Goal: Task Accomplishment & Management: Complete application form

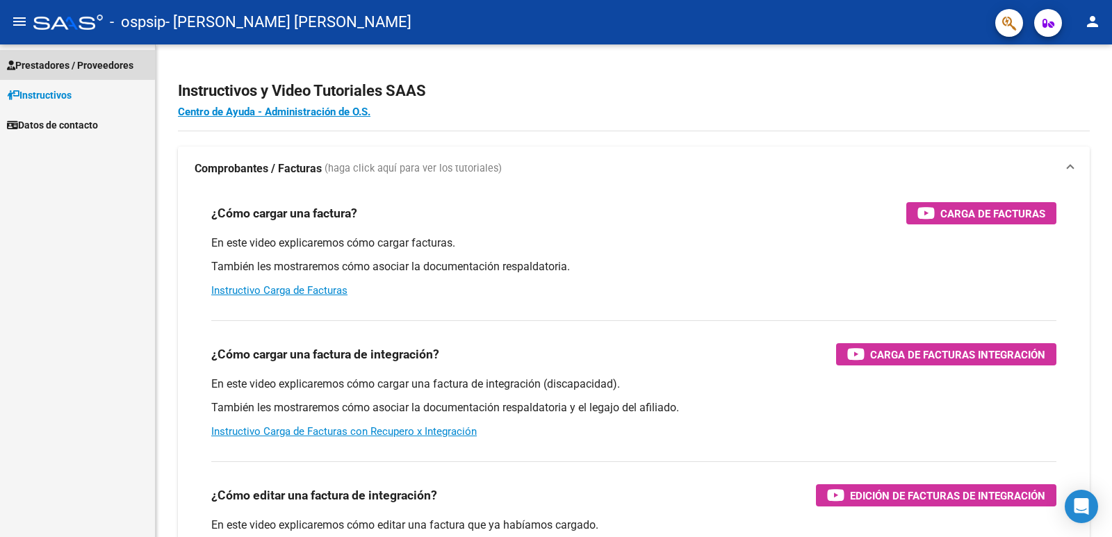
click at [59, 59] on span "Prestadores / Proveedores" at bounding box center [70, 65] width 126 height 15
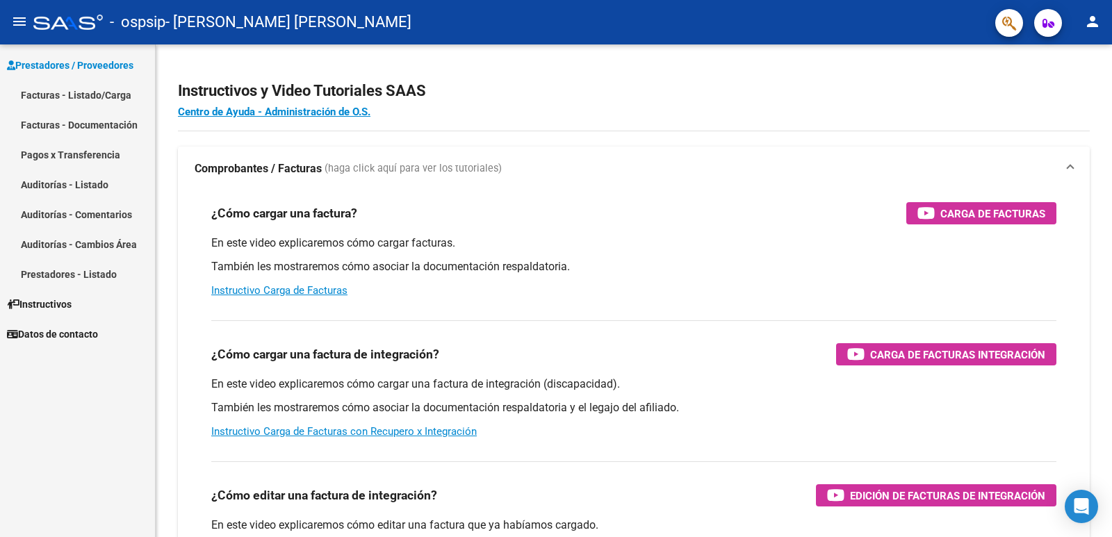
click at [76, 99] on link "Facturas - Listado/Carga" at bounding box center [77, 95] width 155 height 30
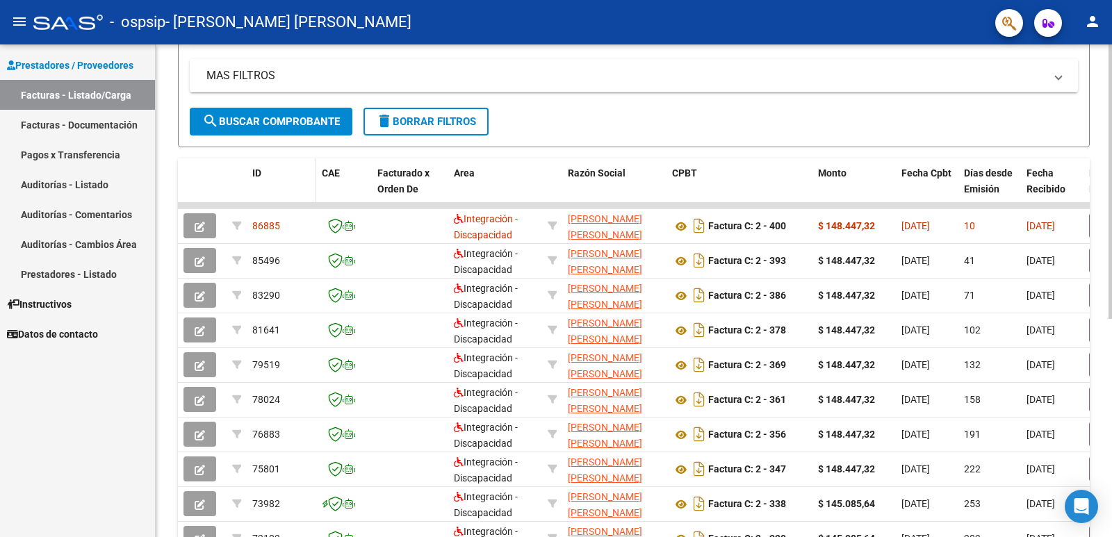
scroll to position [278, 0]
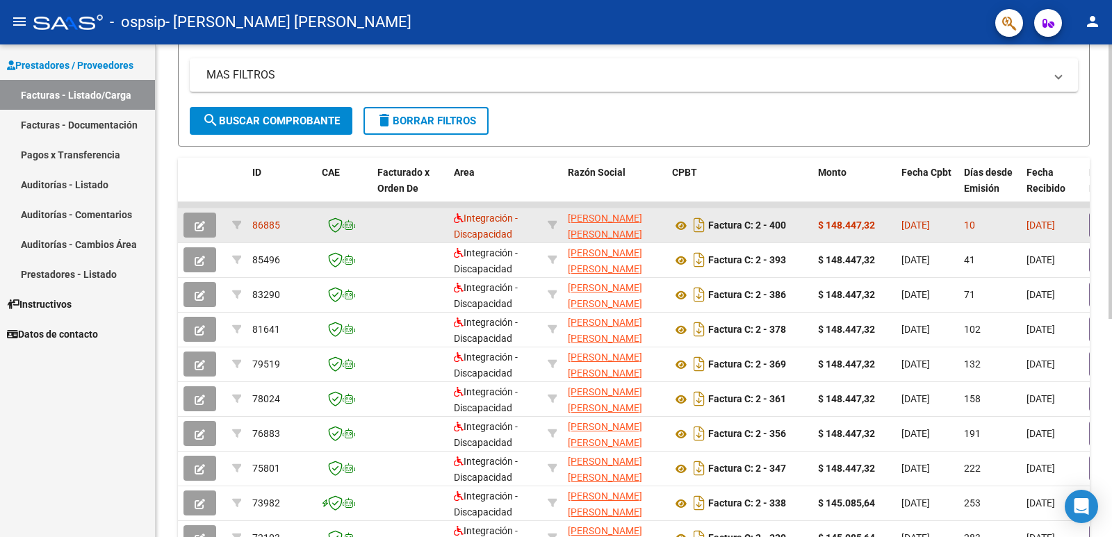
click at [203, 222] on icon "button" at bounding box center [200, 226] width 10 height 10
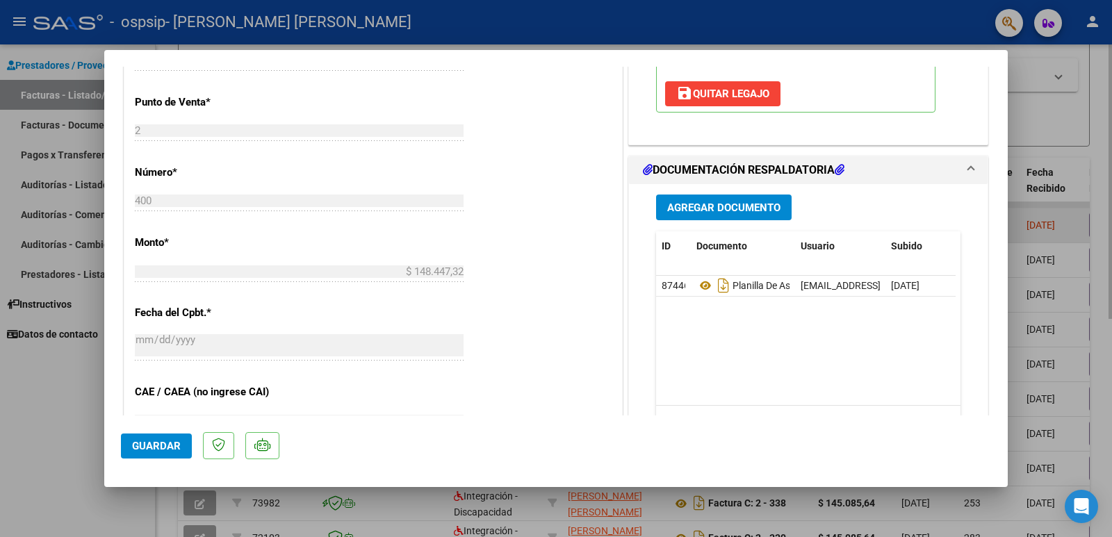
scroll to position [556, 0]
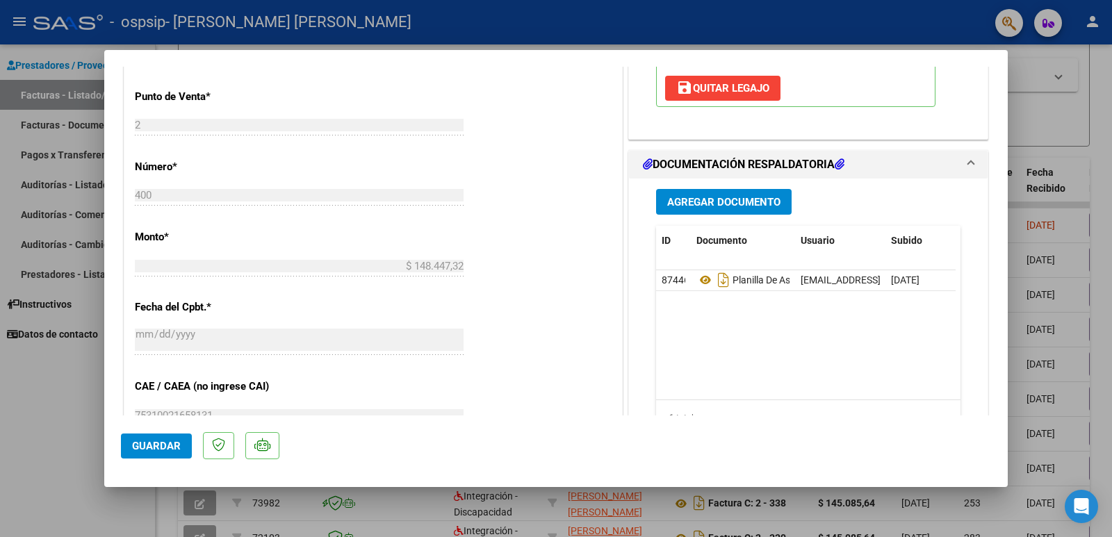
drag, startPoint x: 939, startPoint y: 283, endPoint x: 780, endPoint y: 293, distance: 158.7
click at [784, 295] on datatable-body "87446 Planilla De Asistencia [EMAIL_ADDRESS][DOMAIN_NAME] - [PERSON_NAME] - [DA…" at bounding box center [806, 334] width 300 height 129
click at [697, 202] on span "Agregar Documento" at bounding box center [723, 202] width 113 height 13
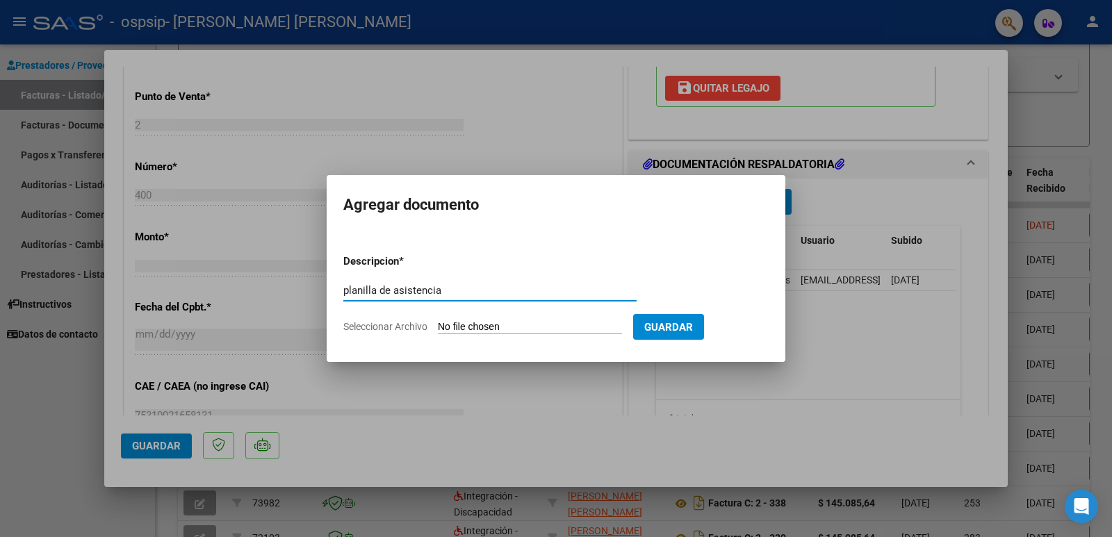
type input "planilla de asistencia"
click at [463, 323] on input "Seleccionar Archivo" at bounding box center [530, 327] width 184 height 13
type input "C:\fakepath\Fotos PDF [DATE].pdf"
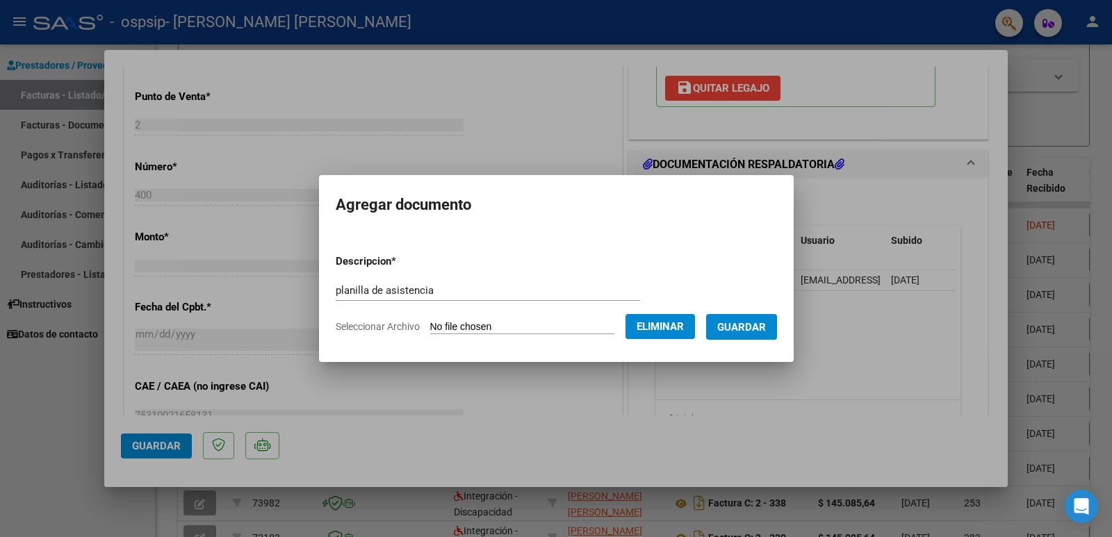
click at [446, 292] on input "planilla de asistencia" at bounding box center [488, 290] width 304 height 13
type input "planilla de asistencia correcta"
click at [766, 321] on span "Guardar" at bounding box center [741, 327] width 49 height 13
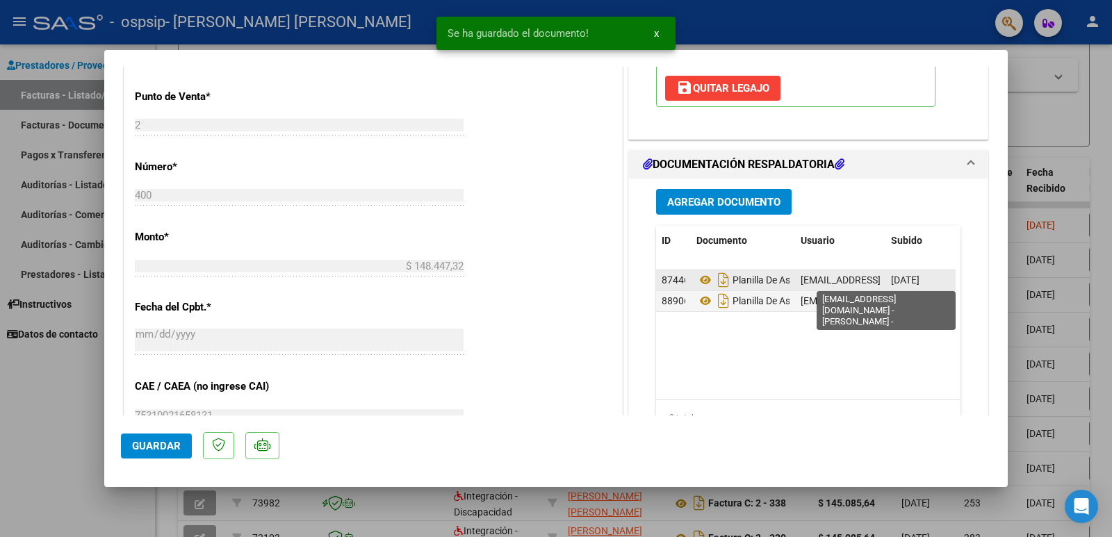
drag, startPoint x: 935, startPoint y: 278, endPoint x: 810, endPoint y: 284, distance: 125.2
click at [810, 284] on div "87446 Planilla De Asistencia [EMAIL_ADDRESS][DOMAIN_NAME] - [PERSON_NAME] - [DA…" at bounding box center [840, 280] width 368 height 21
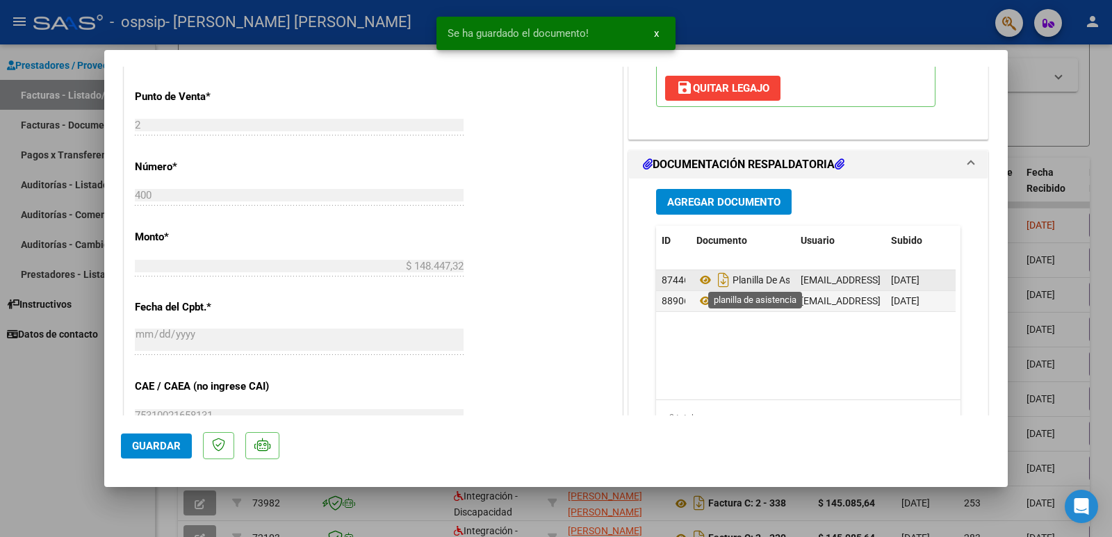
click at [738, 284] on span "Planilla De Asistencia" at bounding box center [759, 279] width 127 height 11
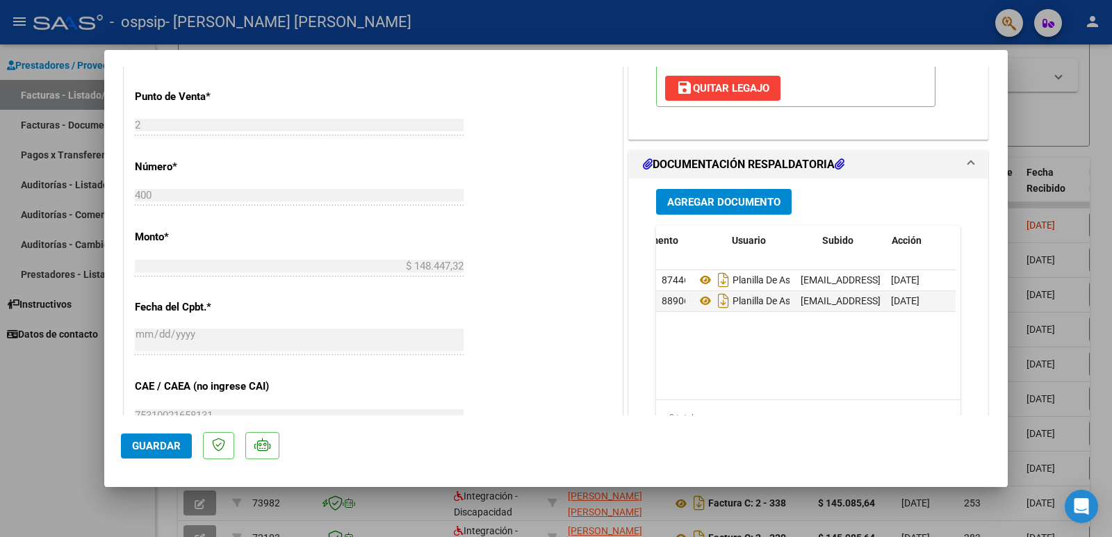
scroll to position [0, 69]
click at [888, 279] on datatable-body-cell at bounding box center [920, 280] width 69 height 20
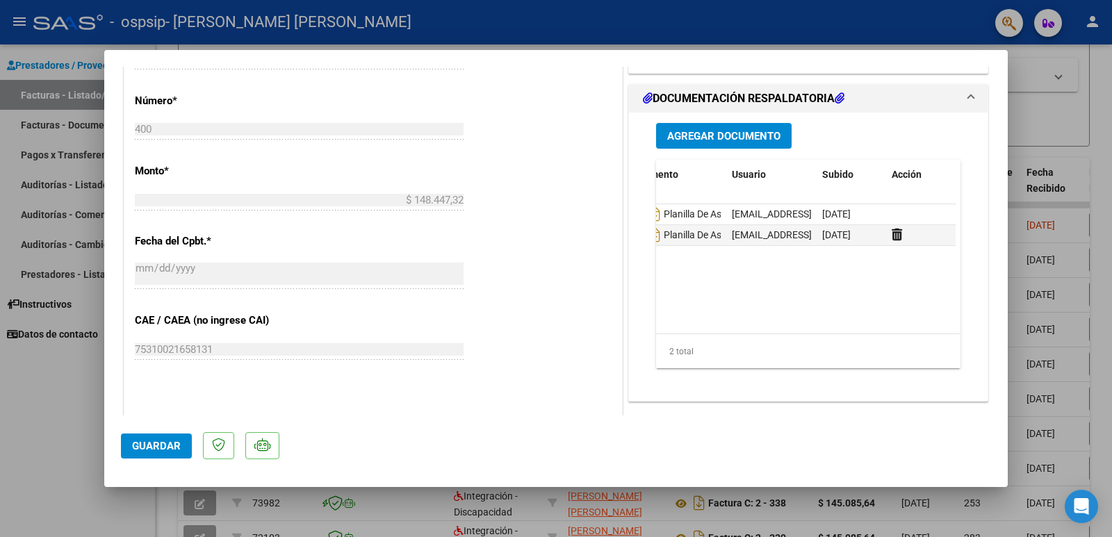
scroll to position [625, 0]
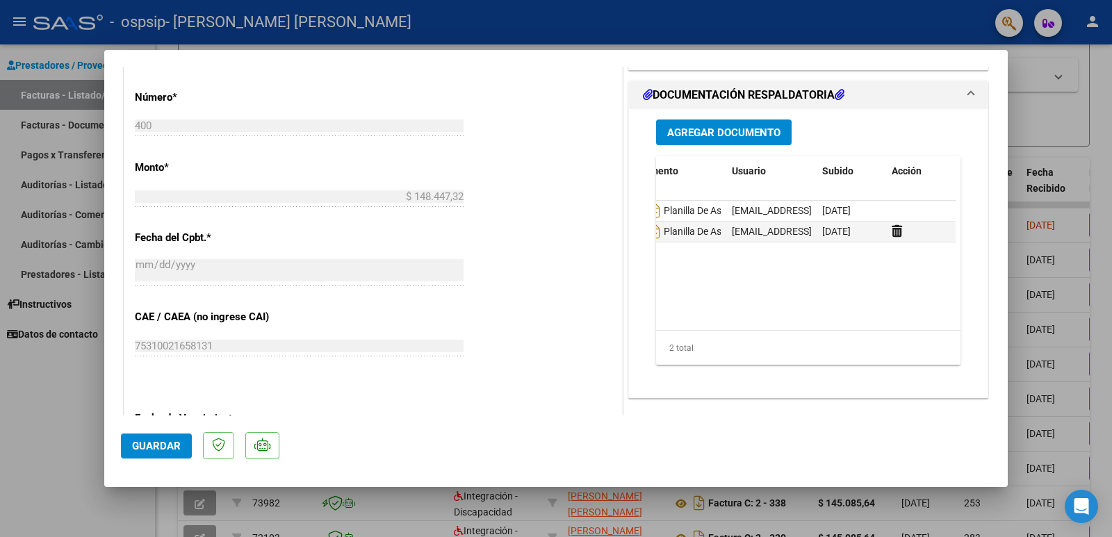
click at [703, 122] on button "Agregar Documento" at bounding box center [724, 133] width 136 height 26
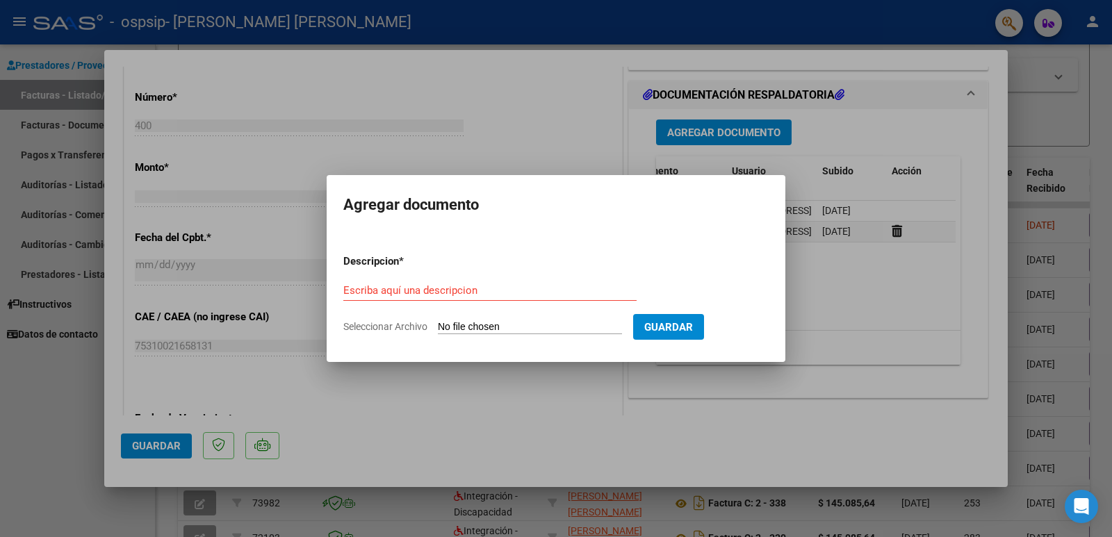
click at [760, 246] on form "Descripcion * Escriba aquí una descripcion Seleccionar Archivo Guardar" at bounding box center [555, 293] width 425 height 101
click at [693, 331] on span "Guardar" at bounding box center [668, 327] width 49 height 13
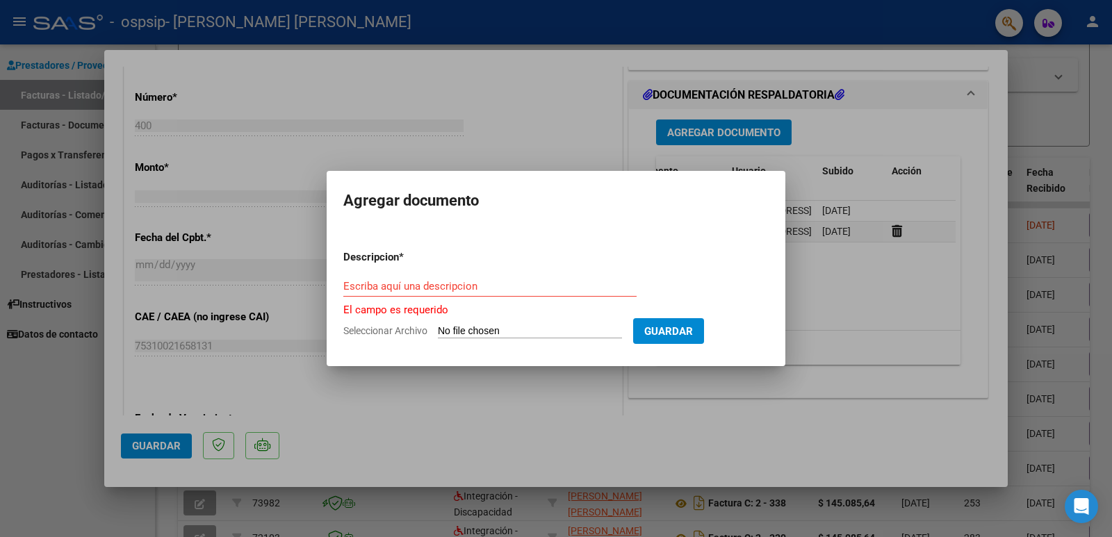
click at [838, 302] on div at bounding box center [556, 268] width 1112 height 537
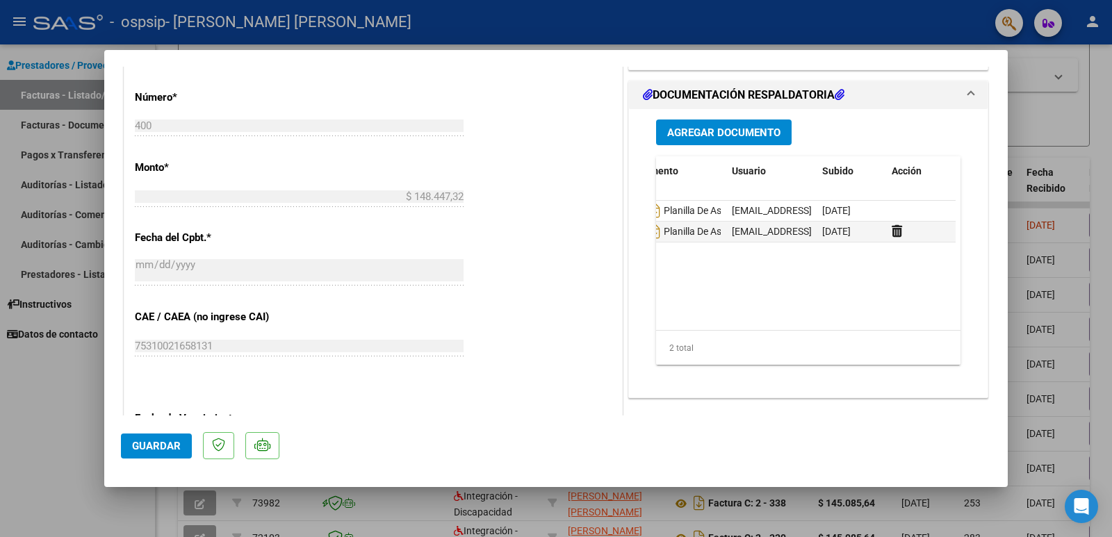
click at [838, 302] on datatable-body "87446 Planilla De Asistencia [EMAIL_ADDRESS][DOMAIN_NAME] - [PERSON_NAME] - [DA…" at bounding box center [806, 265] width 300 height 129
click at [177, 450] on span "Guardar" at bounding box center [156, 446] width 49 height 13
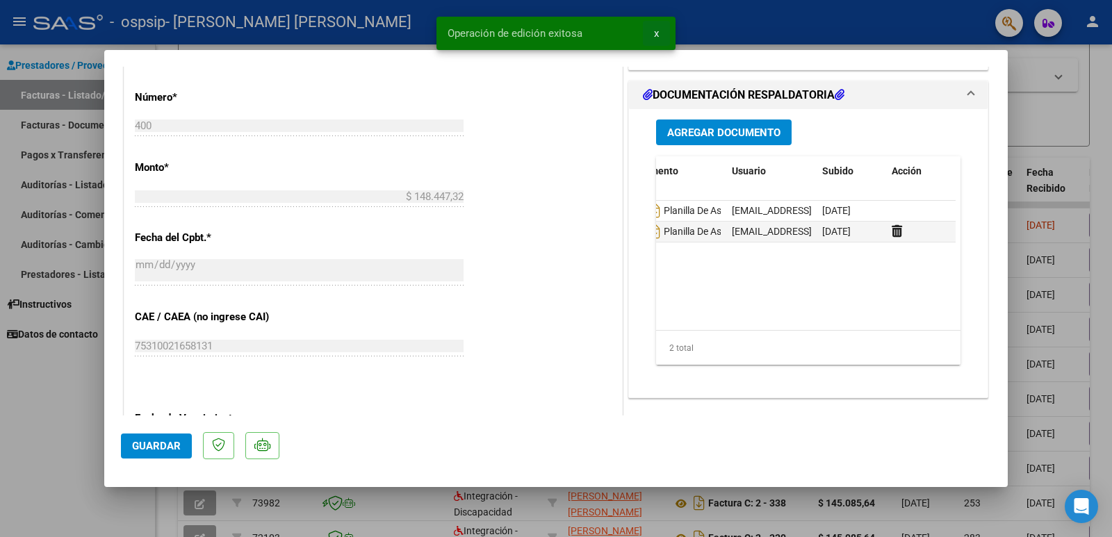
click at [658, 34] on span "x" at bounding box center [656, 33] width 5 height 13
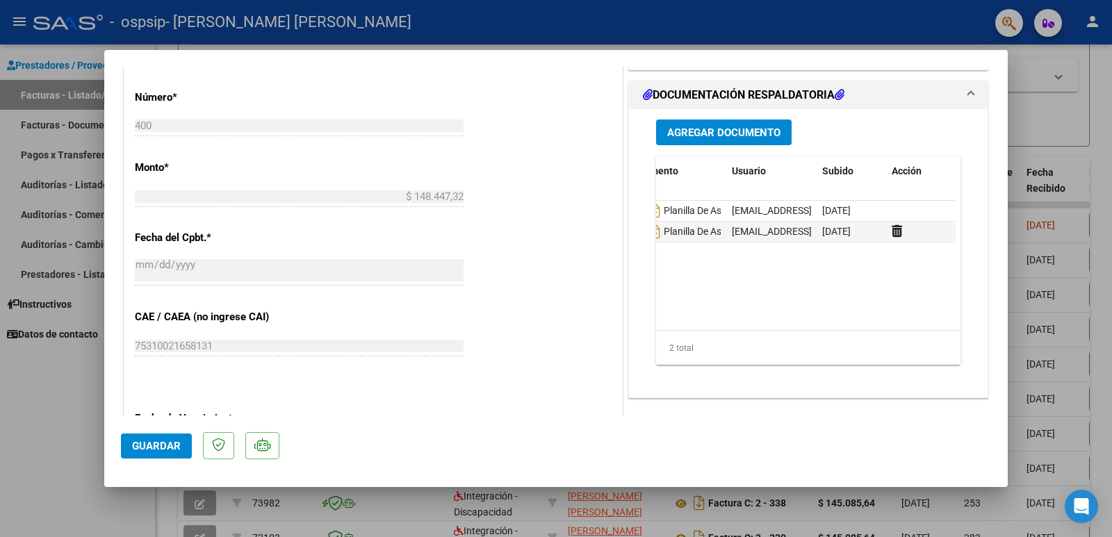
click at [1015, 54] on div at bounding box center [556, 268] width 1112 height 537
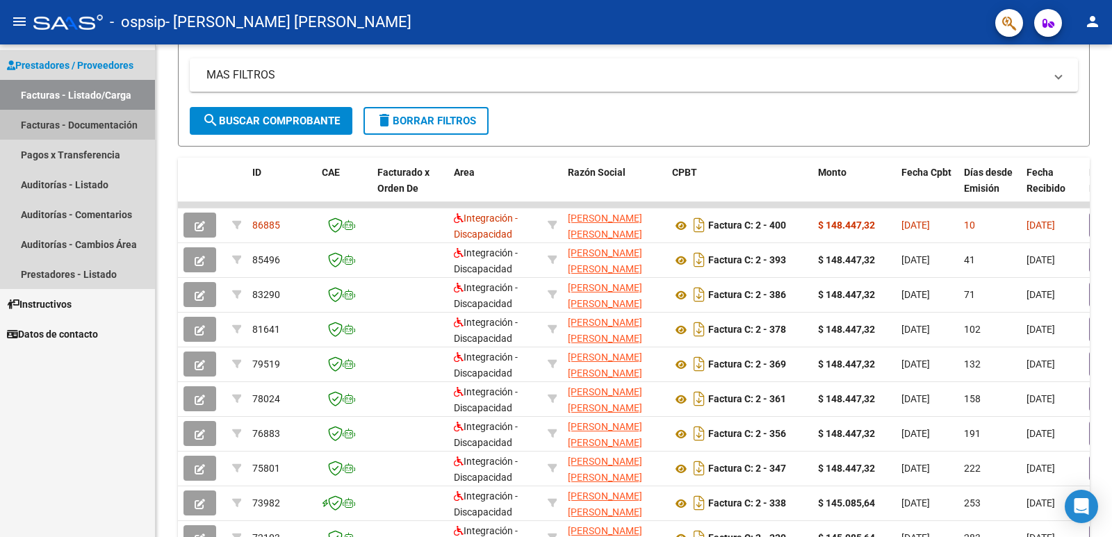
click at [61, 129] on link "Facturas - Documentación" at bounding box center [77, 125] width 155 height 30
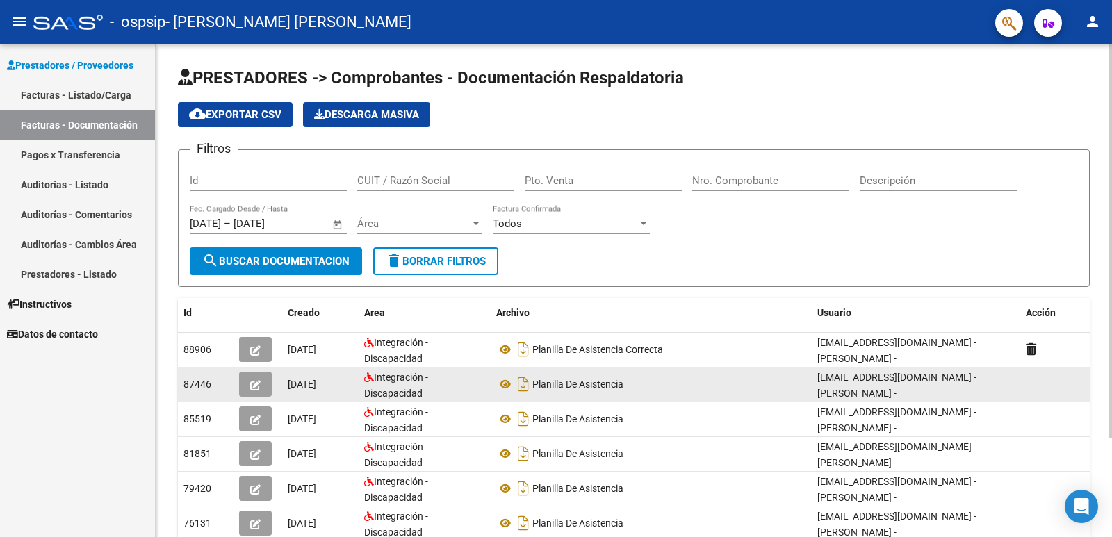
click at [1029, 376] on datatable-body-cell at bounding box center [1054, 385] width 69 height 34
